Goal: Task Accomplishment & Management: Use online tool/utility

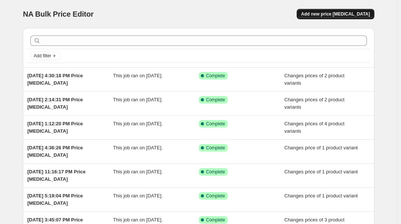
click at [351, 16] on span "Add new price change job" at bounding box center [335, 14] width 69 height 6
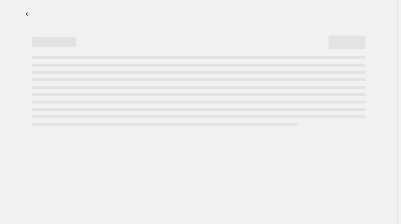
select select "percentage"
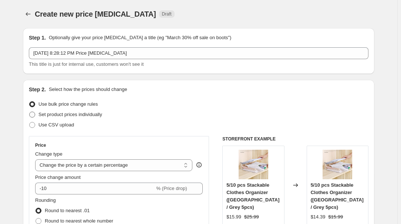
click at [73, 116] on span "Set product prices individually" at bounding box center [71, 115] width 64 height 6
click at [30, 112] on input "Set product prices individually" at bounding box center [29, 112] width 0 height 0
radio input "true"
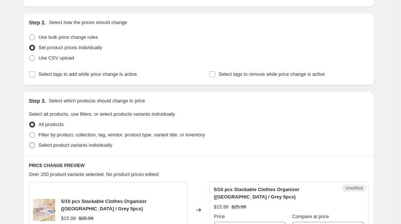
click at [63, 146] on span "Select product variants individually" at bounding box center [76, 146] width 74 height 6
click at [30, 143] on input "Select product variants individually" at bounding box center [29, 143] width 0 height 0
radio input "true"
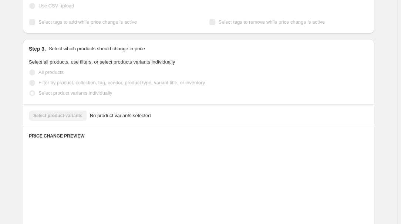
scroll to position [134, 0]
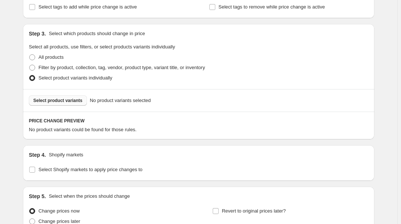
click at [63, 101] on span "Select product variants" at bounding box center [57, 101] width 49 height 6
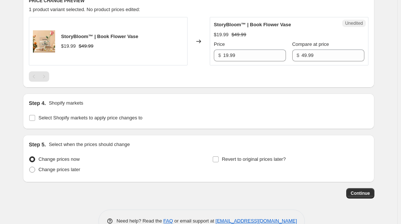
scroll to position [273, 0]
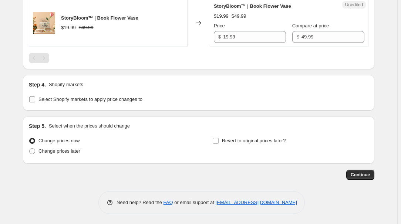
click at [51, 99] on span "Select Shopify markets to apply price changes to" at bounding box center [91, 100] width 104 height 6
click at [35, 99] on input "Select Shopify markets to apply price changes to" at bounding box center [32, 100] width 6 height 6
checkbox input "true"
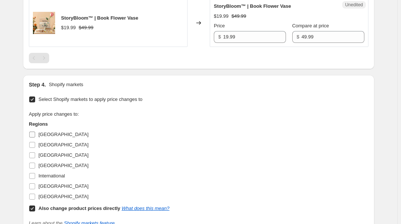
click at [39, 133] on label "Australia" at bounding box center [59, 135] width 60 height 10
click at [35, 133] on input "Australia" at bounding box center [32, 135] width 6 height 6
checkbox input "true"
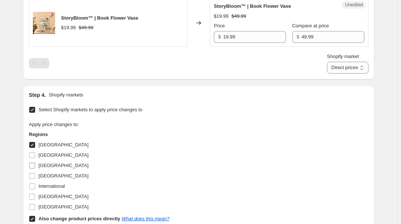
click at [41, 165] on span "France" at bounding box center [64, 166] width 50 height 6
click at [35, 165] on input "France" at bounding box center [32, 166] width 6 height 6
checkbox input "true"
click at [43, 176] on span "Germany" at bounding box center [64, 176] width 50 height 6
click at [35, 176] on input "Germany" at bounding box center [32, 176] width 6 height 6
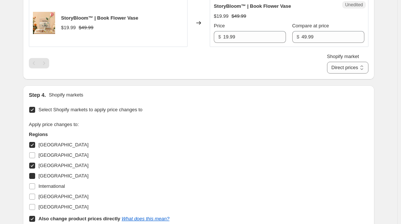
checkbox input "true"
click at [49, 197] on span "United Kingdom" at bounding box center [64, 197] width 50 height 6
click at [35, 197] on input "United Kingdom" at bounding box center [32, 197] width 6 height 6
checkbox input "true"
click at [54, 218] on b "Also change product prices directly" at bounding box center [80, 219] width 82 height 6
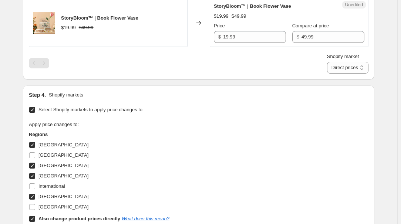
click at [35, 218] on input "Also change product prices directly What does this mean?" at bounding box center [32, 219] width 6 height 6
checkbox input "false"
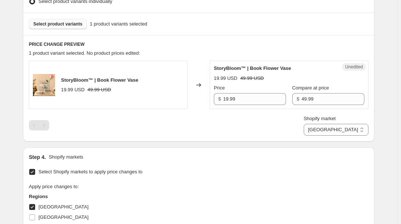
scroll to position [173, 0]
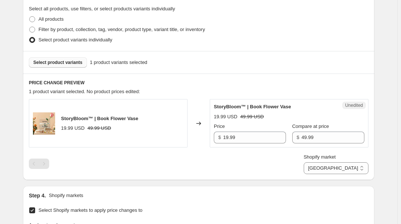
click at [336, 158] on span "Shopify market" at bounding box center [320, 157] width 32 height 6
click at [350, 163] on select "Australia France Germany United Kingdom" at bounding box center [336, 169] width 65 height 12
click at [358, 171] on select "Australia France Germany United Kingdom" at bounding box center [336, 169] width 65 height 12
click at [338, 174] on select "Australia France Germany United Kingdom" at bounding box center [336, 169] width 65 height 12
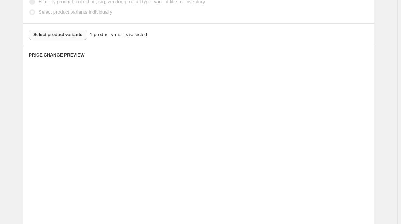
scroll to position [240, 0]
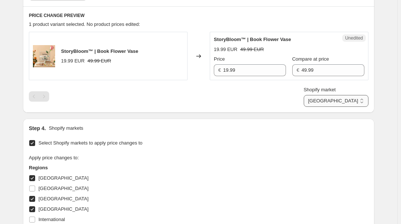
click at [344, 99] on select "Australia France Germany United Kingdom" at bounding box center [336, 101] width 65 height 12
click at [336, 107] on select "Australia France Germany United Kingdom" at bounding box center [336, 101] width 65 height 12
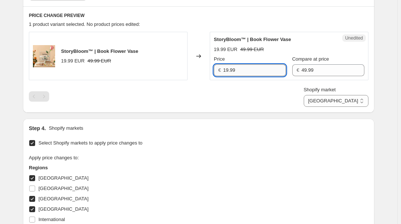
click at [241, 74] on input "19.99" at bounding box center [254, 70] width 63 height 12
drag, startPoint x: 349, startPoint y: 99, endPoint x: 351, endPoint y: 104, distance: 5.5
click at [349, 99] on select "Australia France Germany United Kingdom" at bounding box center [336, 101] width 65 height 12
select select "7501644017"
click at [321, 107] on select "Australia France Germany United Kingdom" at bounding box center [336, 101] width 65 height 12
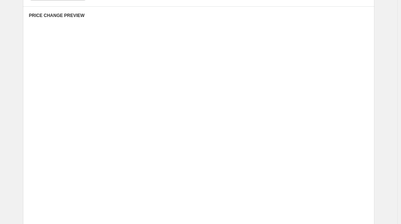
click at [307, 141] on div "Placeholder" at bounding box center [286, 143] width 97 height 7
